Goal: Find specific page/section: Find specific page/section

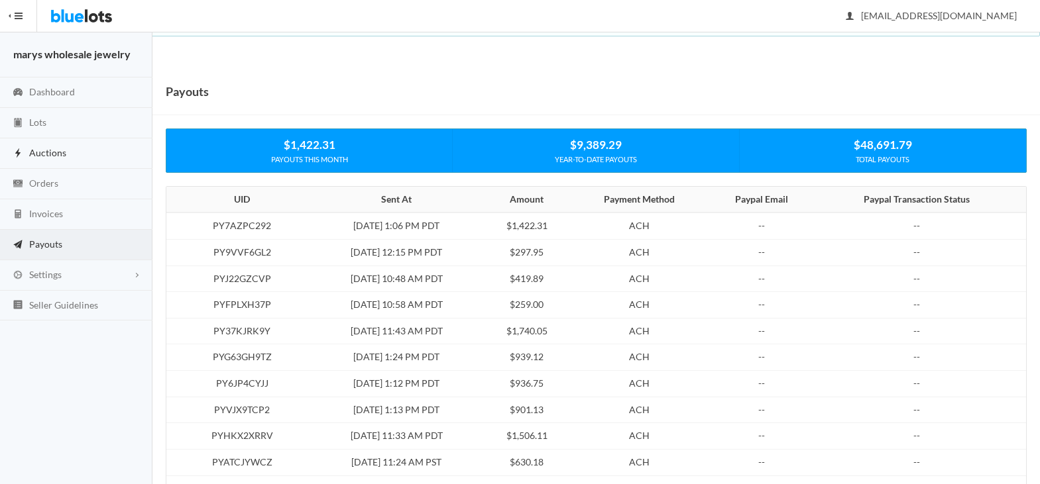
click at [64, 150] on span "Auctions" at bounding box center [47, 152] width 37 height 11
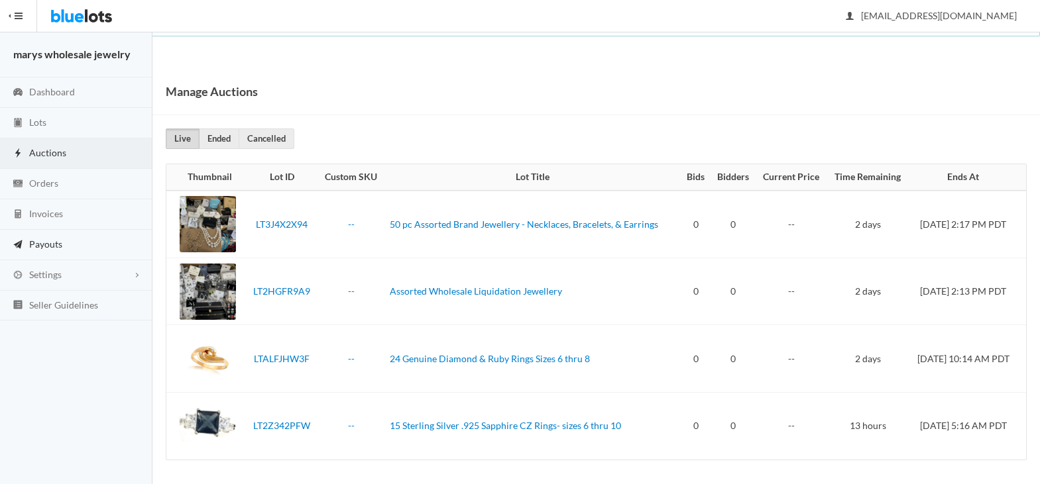
click at [54, 241] on span "Payouts" at bounding box center [45, 244] width 33 height 11
